Goal: Task Accomplishment & Management: Manage account settings

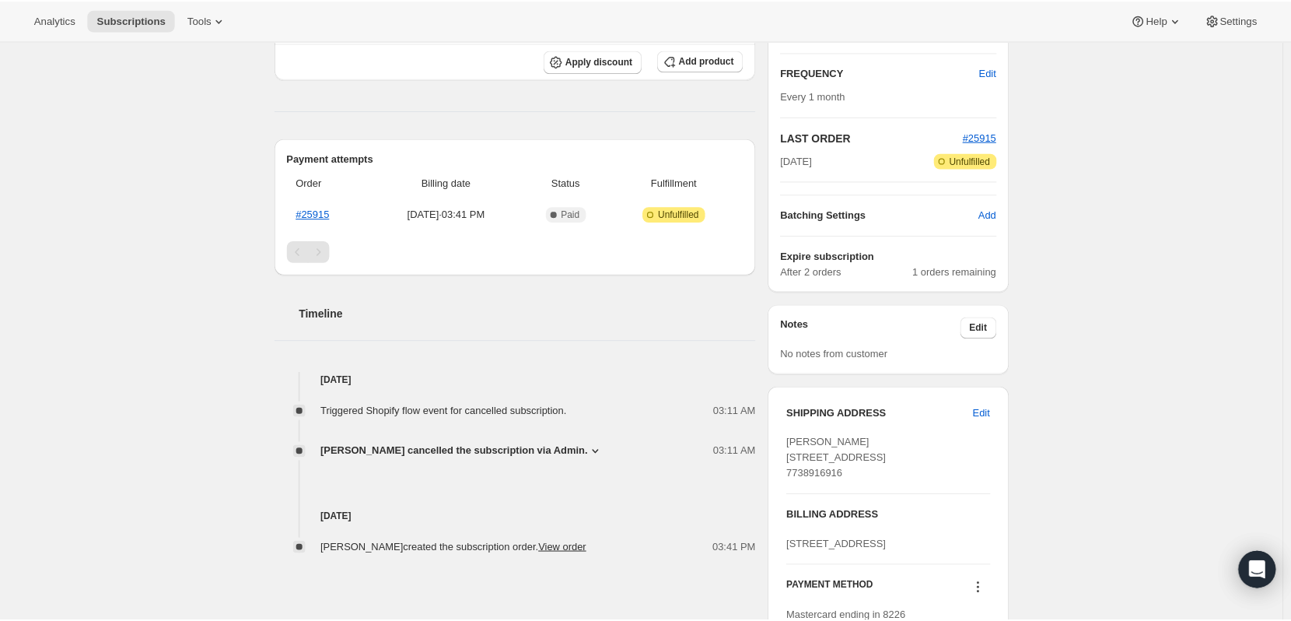
scroll to position [274, 0]
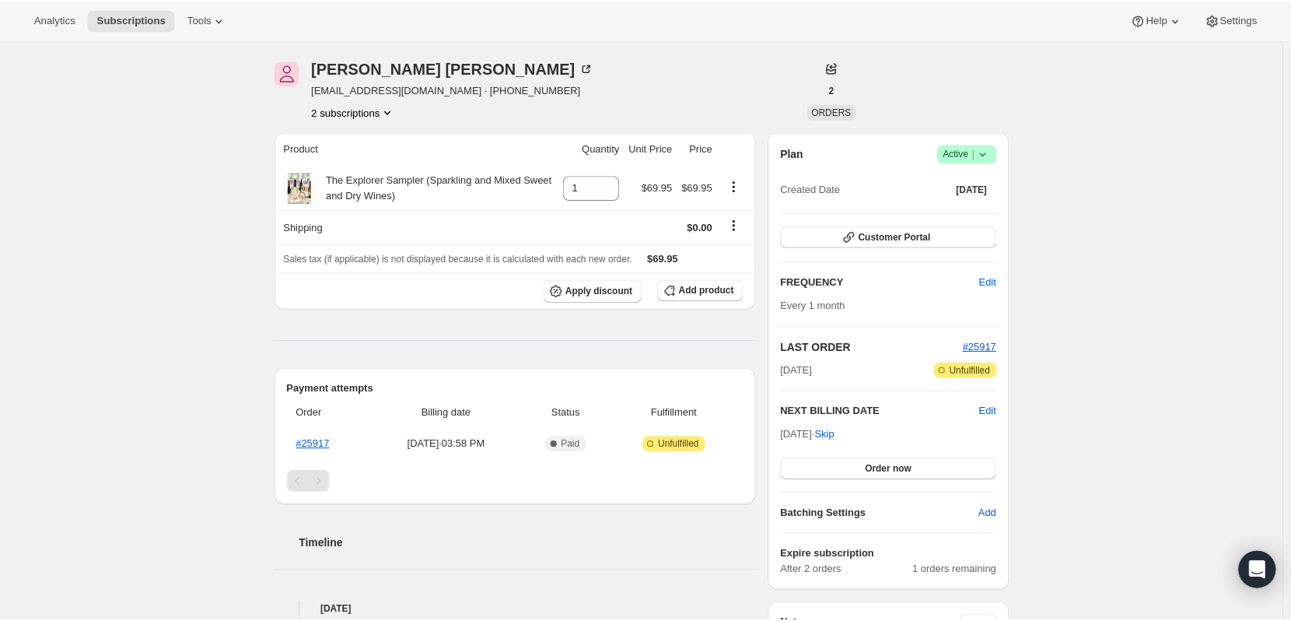
scroll to position [50, 0]
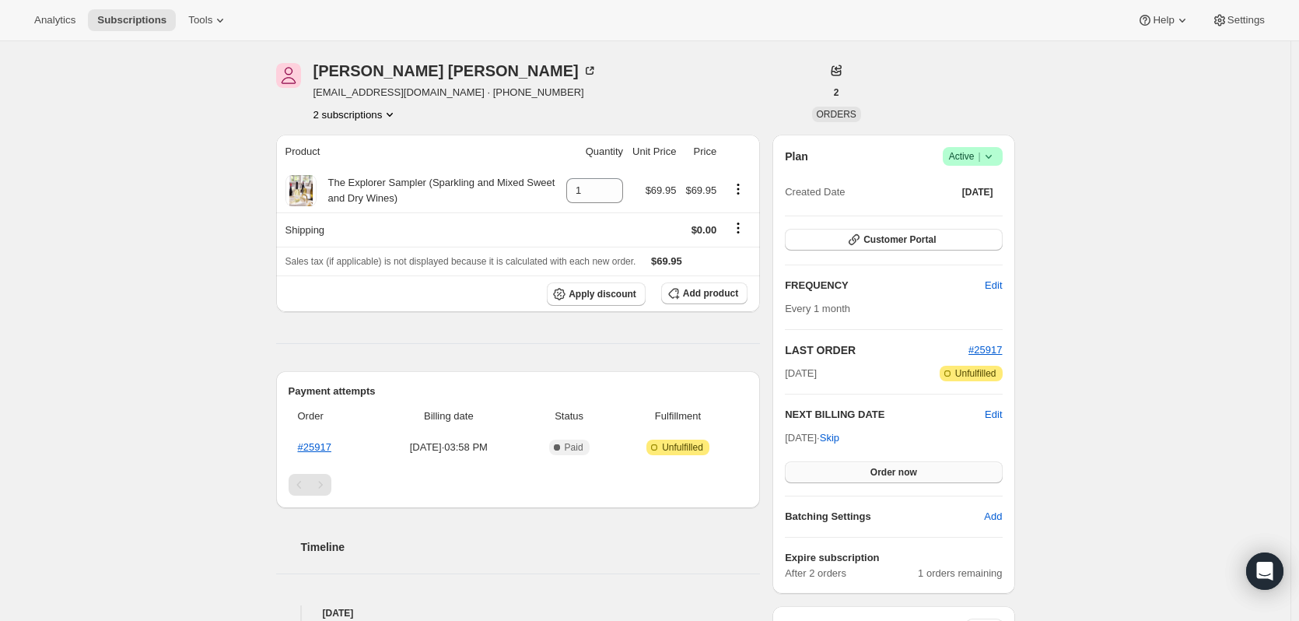
click at [904, 470] on span "Order now" at bounding box center [893, 472] width 47 height 12
click at [883, 467] on span "Click to confirm" at bounding box center [893, 472] width 71 height 12
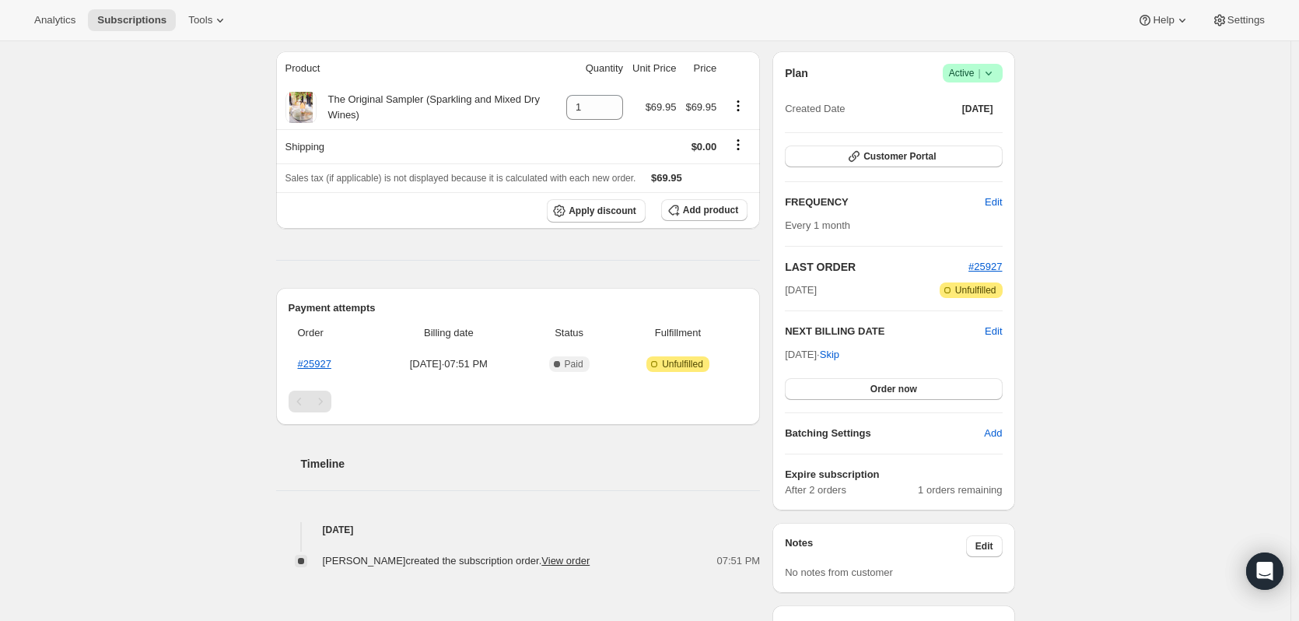
scroll to position [135, 0]
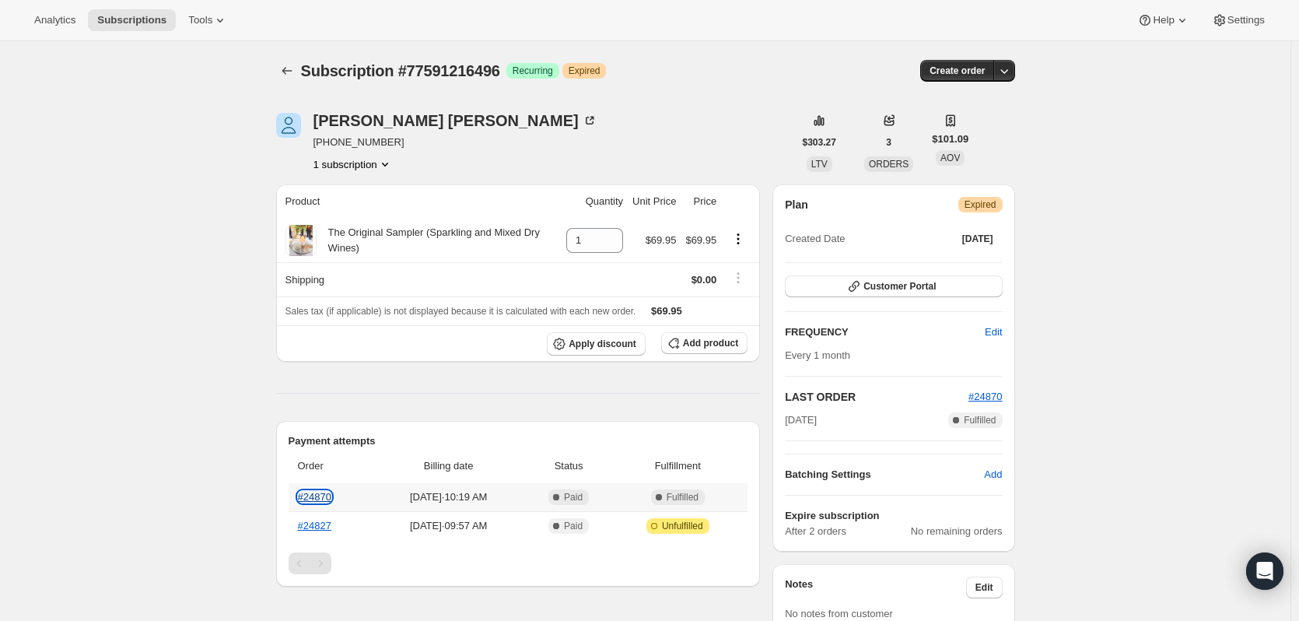
click at [315, 494] on link "#24870" at bounding box center [314, 497] width 33 height 12
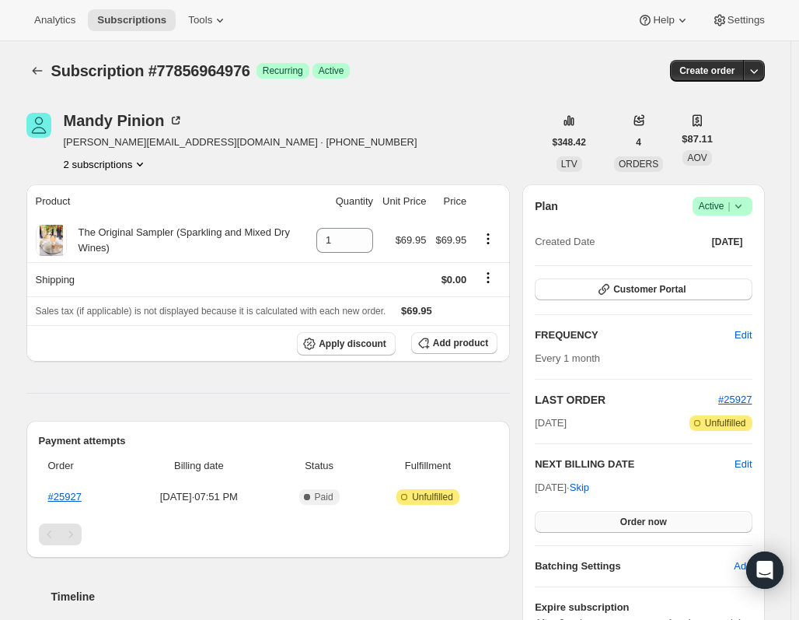
click at [646, 521] on span "Order now" at bounding box center [644, 522] width 47 height 12
click at [651, 522] on span "Click to confirm" at bounding box center [643, 522] width 71 height 12
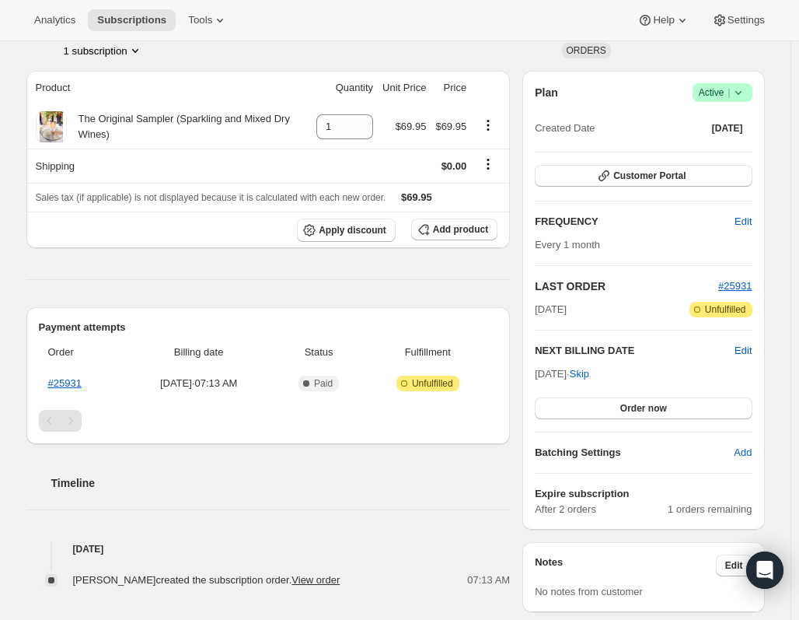
scroll to position [123, 0]
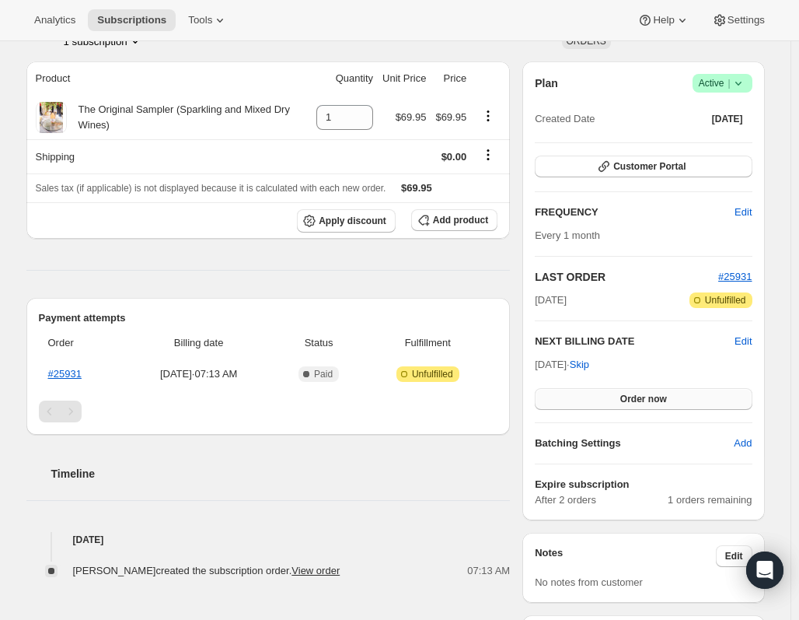
click at [656, 392] on button "Order now" at bounding box center [643, 399] width 217 height 22
click at [645, 393] on span "Click to confirm" at bounding box center [643, 399] width 71 height 12
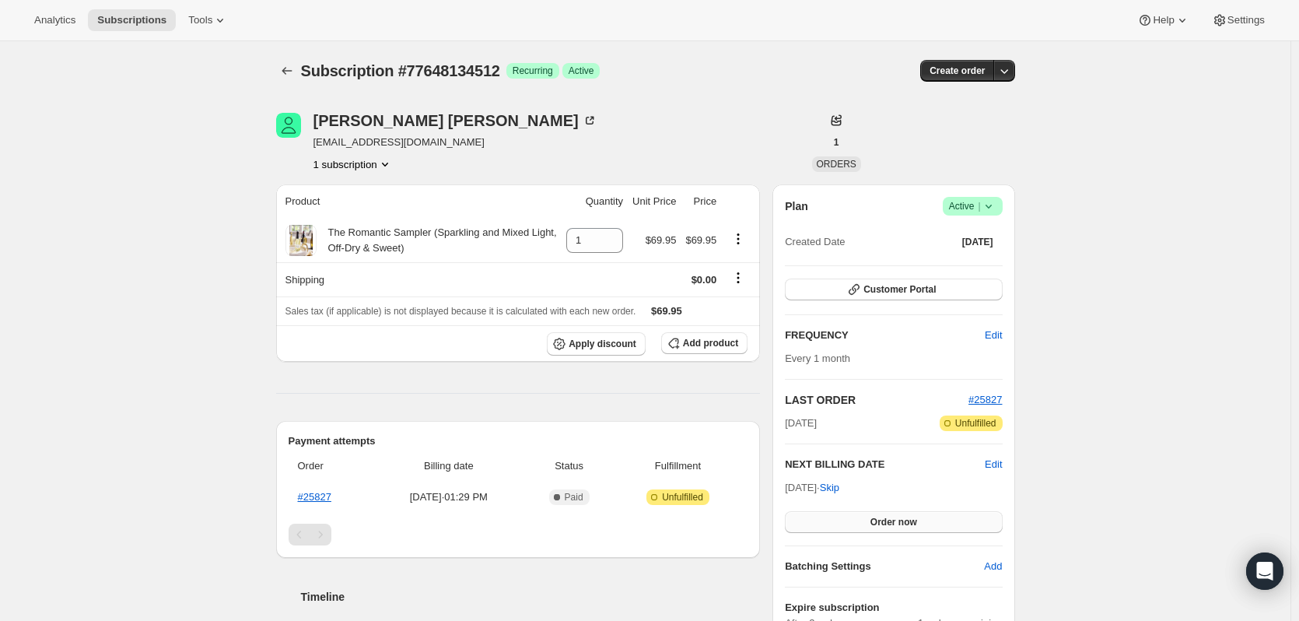
click at [903, 521] on span "Order now" at bounding box center [893, 522] width 47 height 12
click at [903, 521] on span "Click to confirm" at bounding box center [893, 522] width 71 height 12
